Goal: Task Accomplishment & Management: Manage account settings

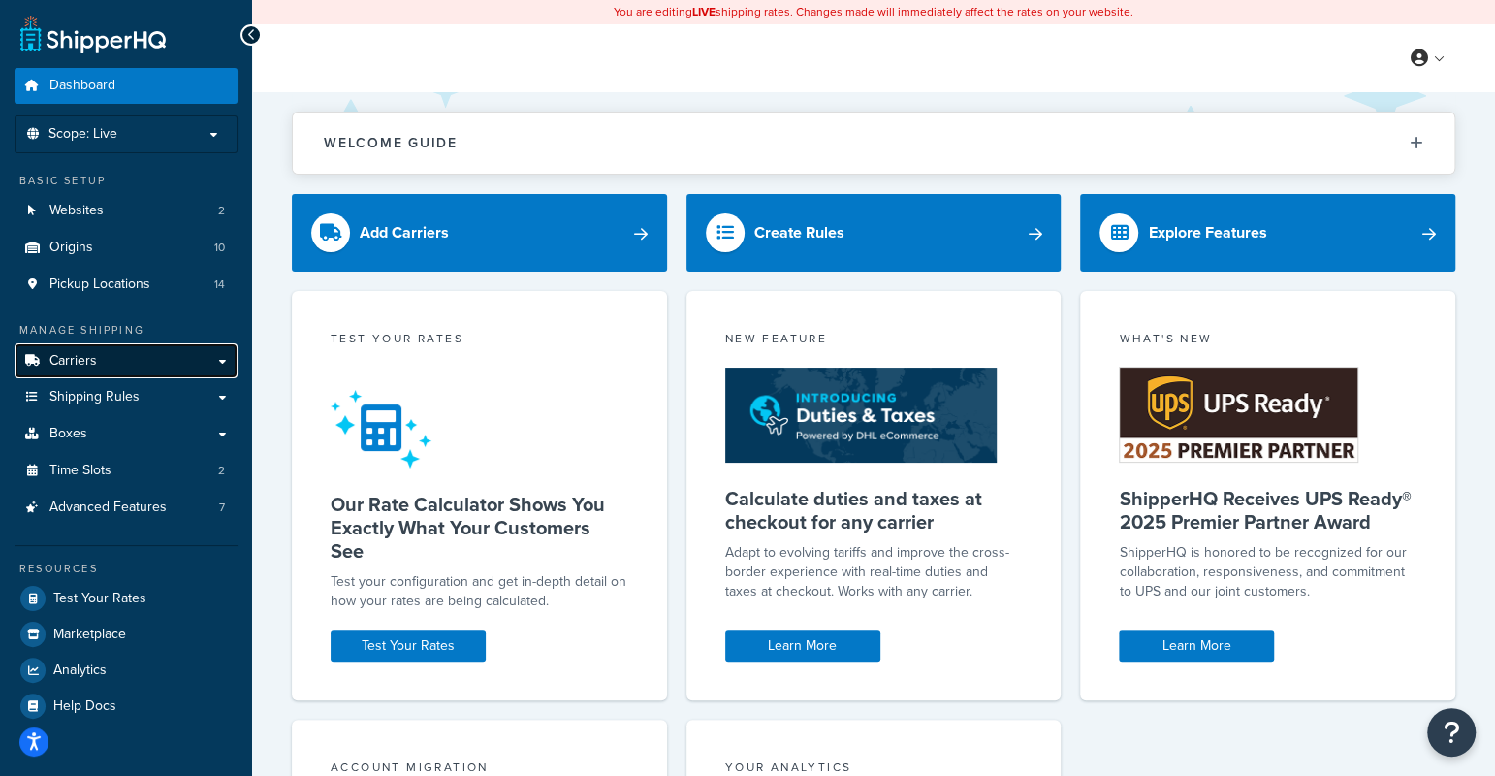
click at [102, 363] on link "Carriers" at bounding box center [126, 361] width 223 height 36
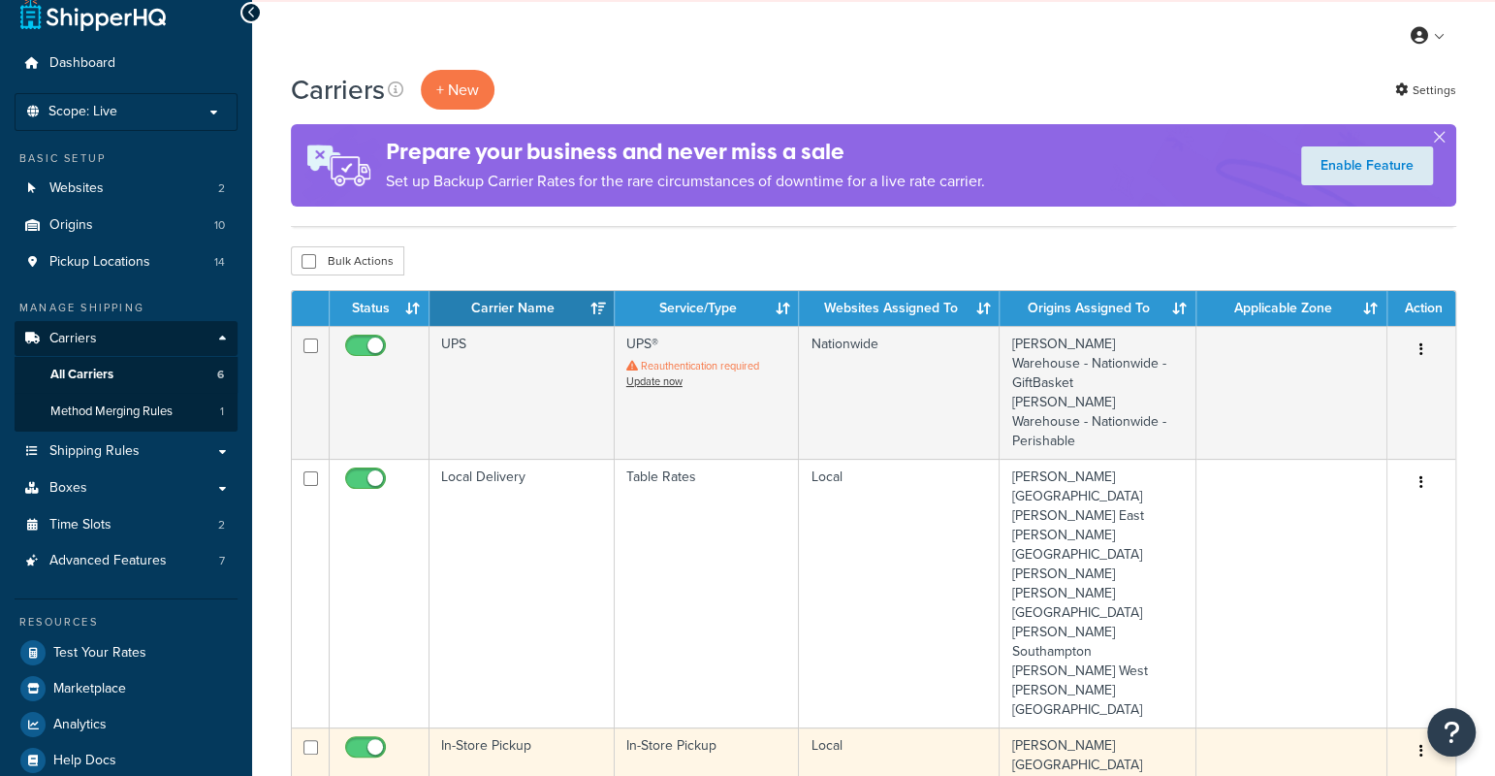
scroll to position [188, 0]
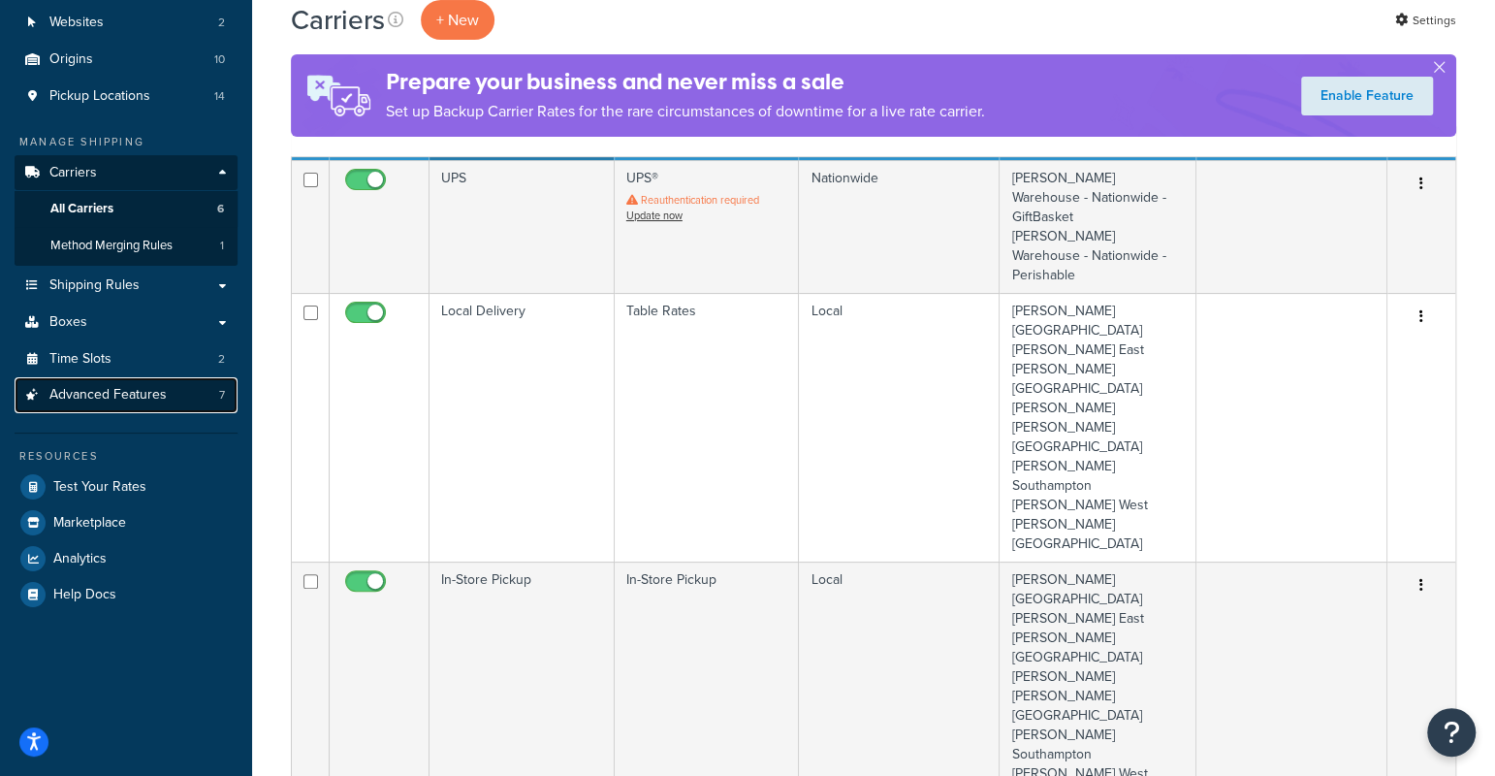
click at [103, 391] on span "Advanced Features" at bounding box center [107, 395] width 117 height 16
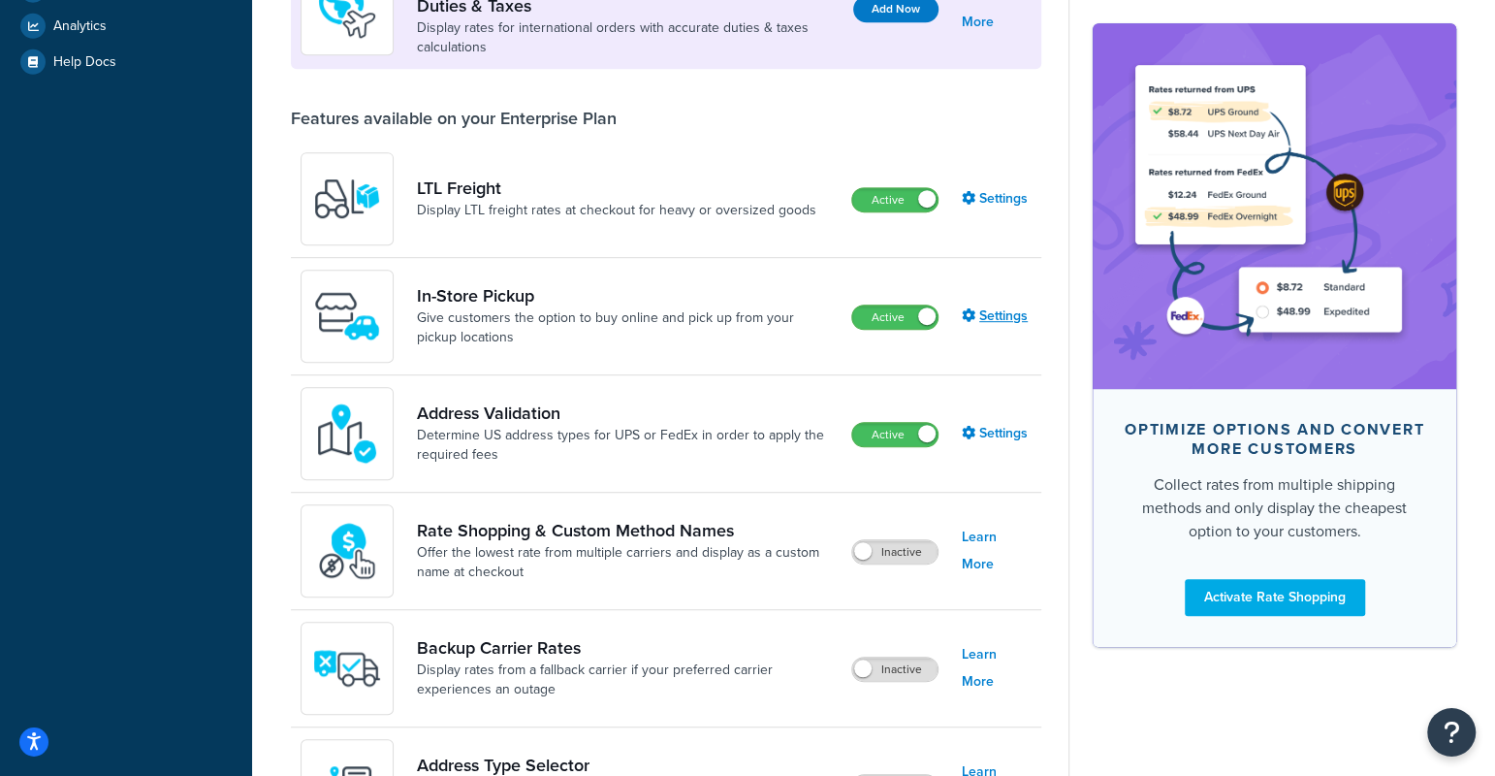
scroll to position [644, 0]
click at [985, 319] on link "Settings" at bounding box center [997, 316] width 70 height 27
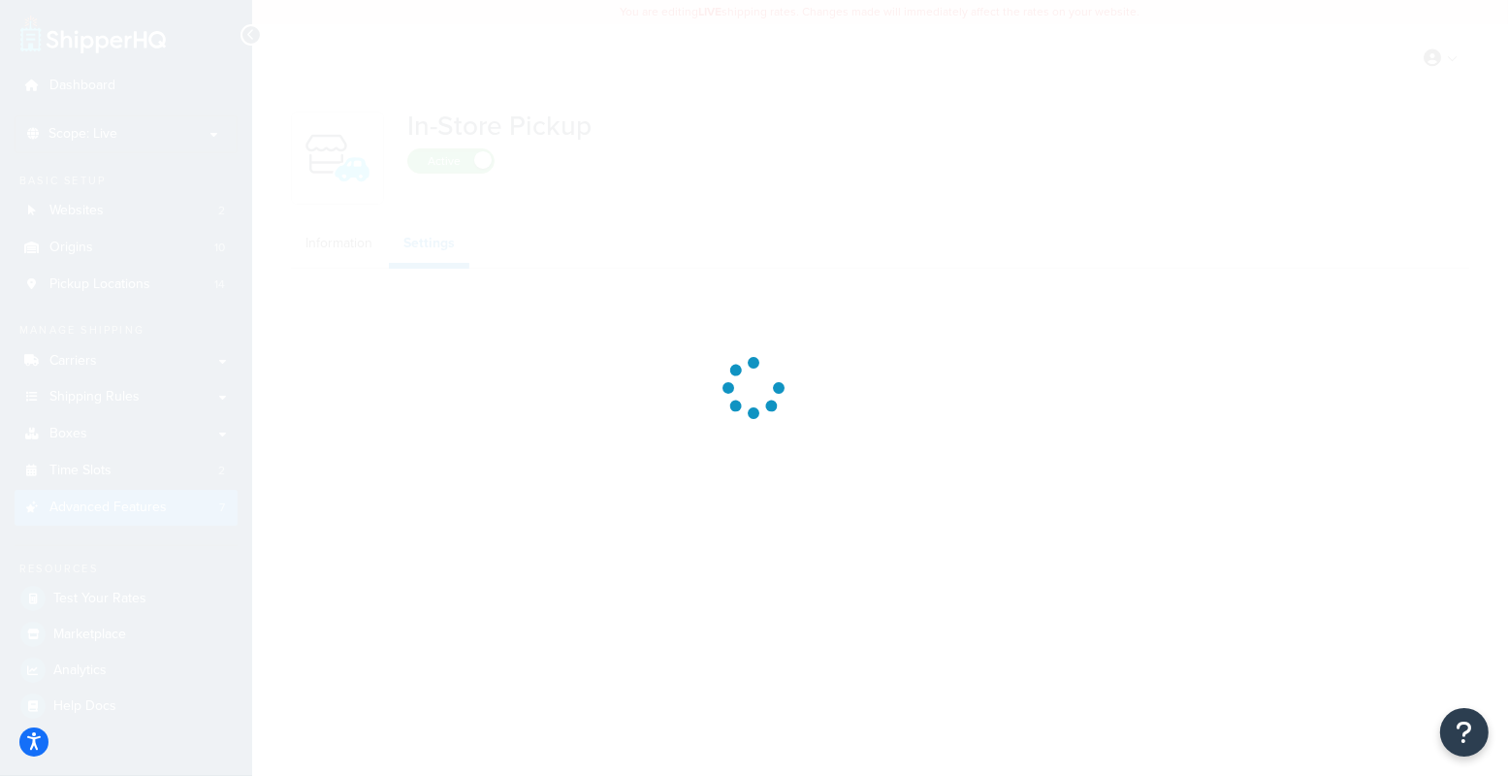
select select "inline"
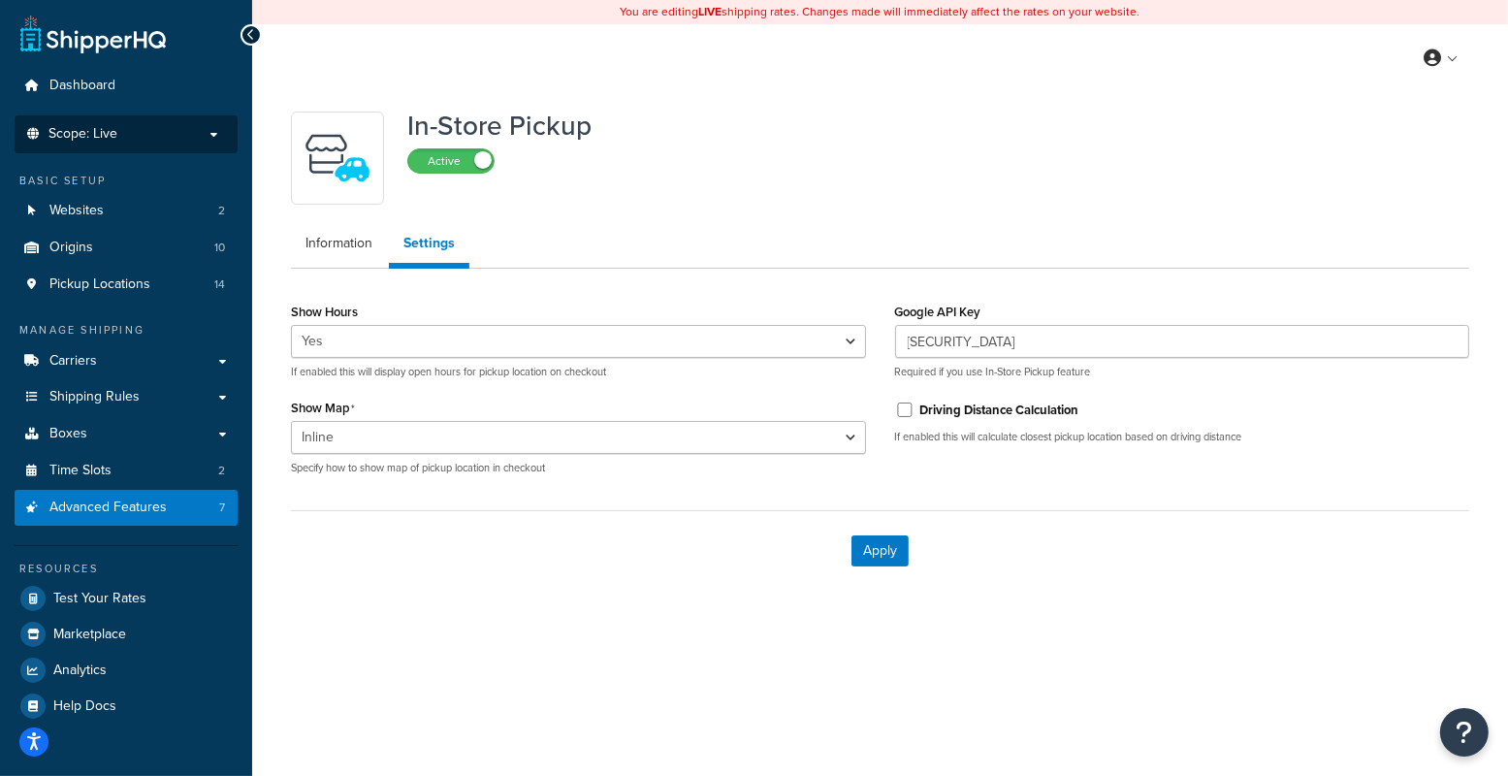
click at [135, 134] on p "Scope: Live" at bounding box center [126, 134] width 206 height 16
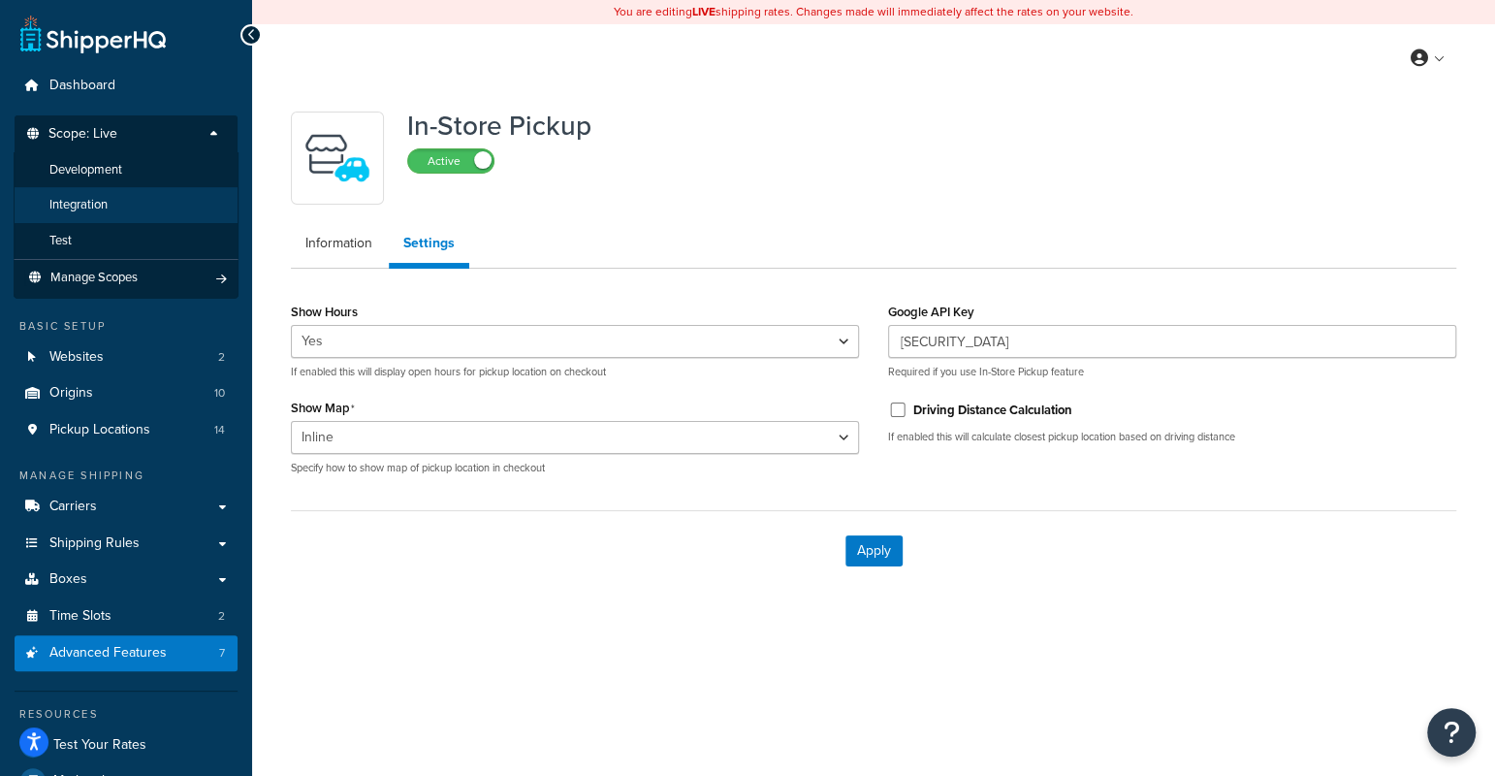
click at [122, 213] on li "Integration" at bounding box center [126, 205] width 225 height 36
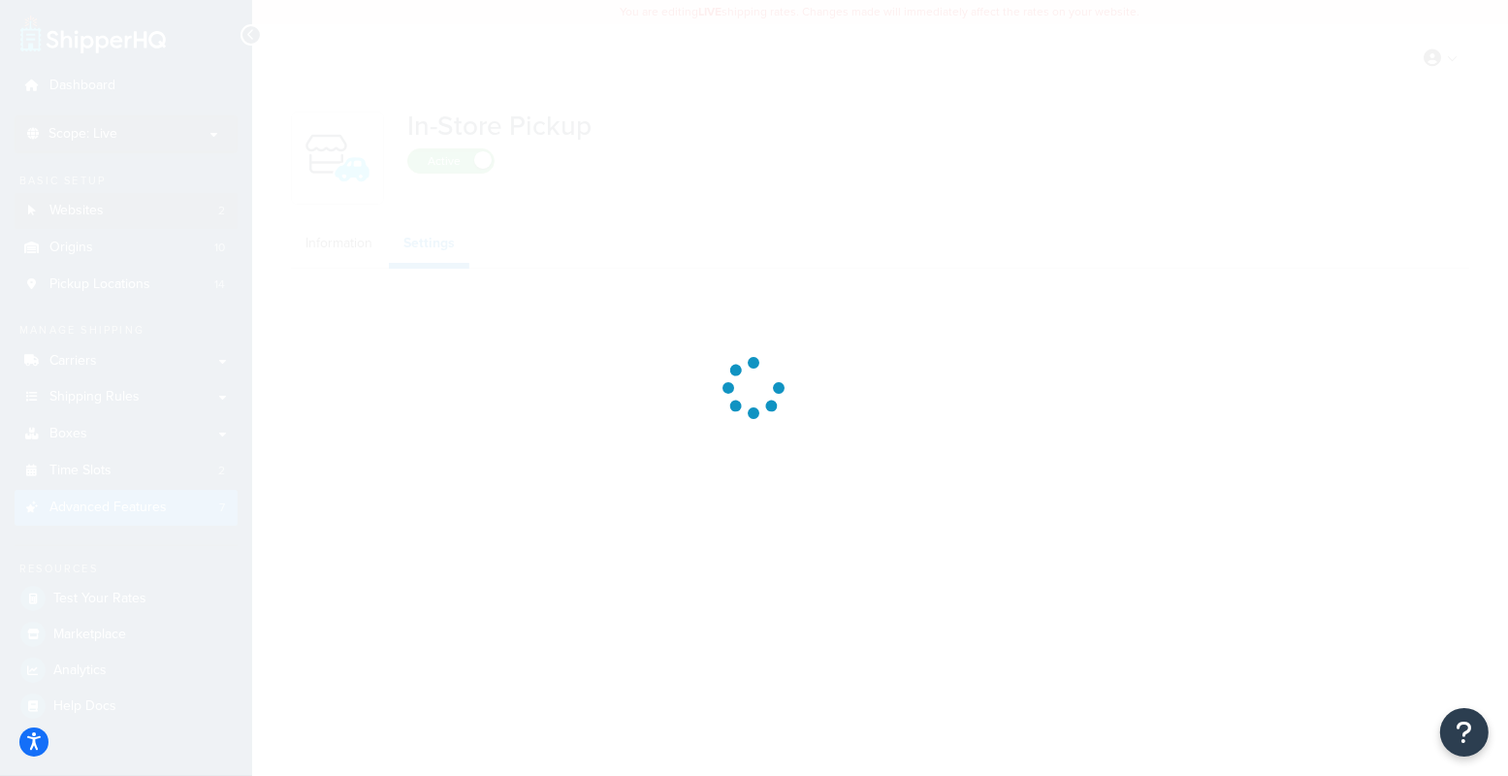
select select "inline"
